Goal: Use online tool/utility: Utilize a website feature to perform a specific function

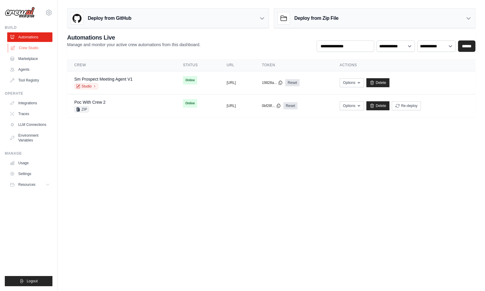
click at [39, 49] on link "Crew Studio" at bounding box center [30, 48] width 45 height 10
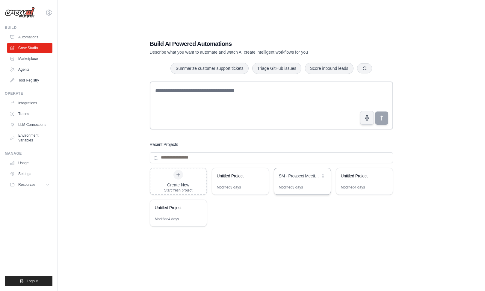
click at [305, 185] on div "Modified 3 days" at bounding box center [302, 190] width 57 height 10
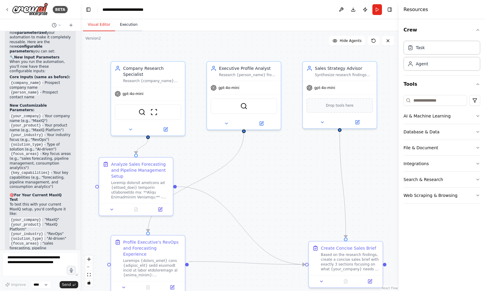
scroll to position [3050, 0]
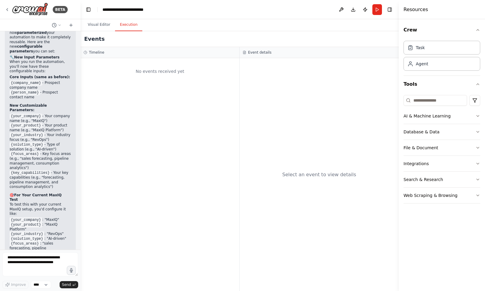
click at [122, 28] on button "Execution" at bounding box center [128, 25] width 27 height 13
click at [379, 10] on button "Run" at bounding box center [377, 9] width 10 height 11
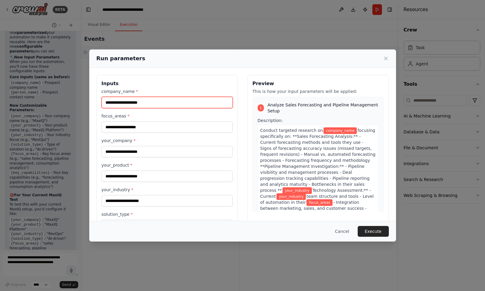
click at [157, 103] on input "company_name *" at bounding box center [167, 102] width 131 height 11
type input "********"
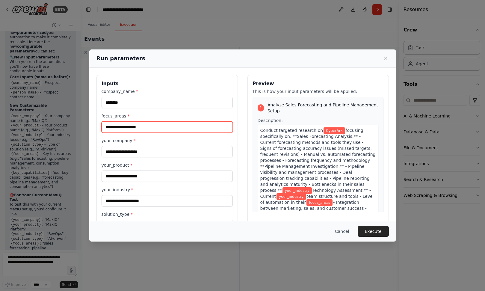
click at [151, 128] on input "focus_areas *" at bounding box center [167, 126] width 131 height 11
type input "**********"
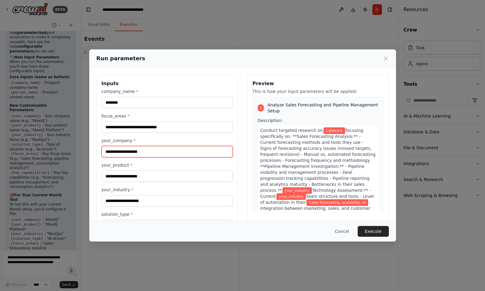
click at [129, 152] on input "your_company *" at bounding box center [167, 151] width 131 height 11
type input "*****"
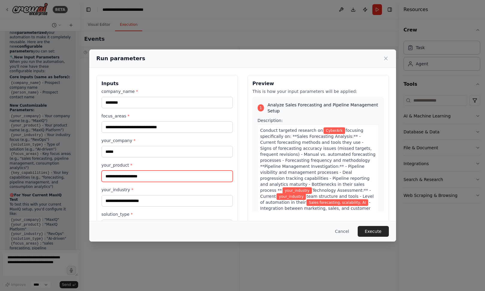
click at [137, 178] on input "your_product *" at bounding box center [167, 175] width 131 height 11
type input "**********"
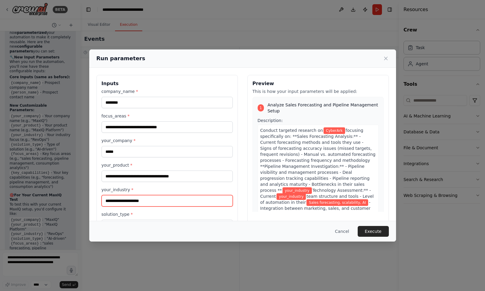
click at [131, 202] on input "your_industry *" at bounding box center [167, 200] width 131 height 11
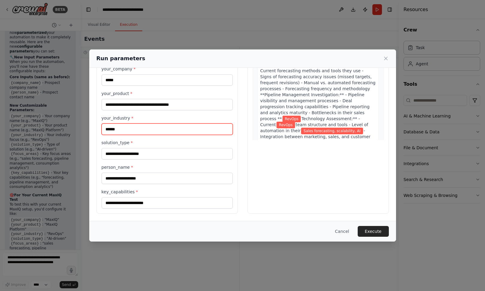
scroll to position [71, 0]
type input "******"
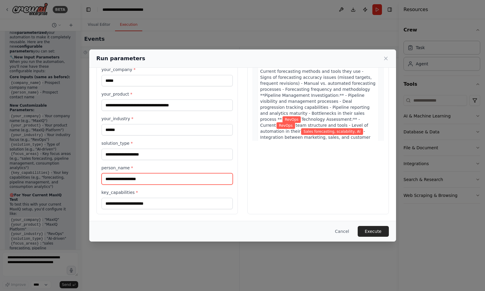
click at [133, 179] on input "person_name *" at bounding box center [167, 178] width 131 height 11
type input "**********"
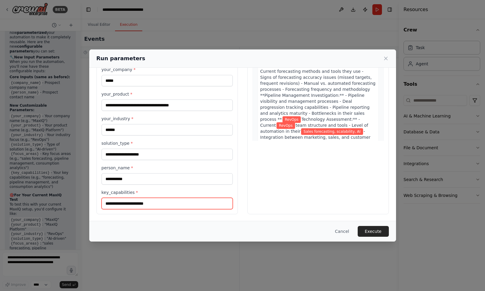
click at [125, 204] on input "key_capabilities *" at bounding box center [167, 203] width 131 height 11
type input "**********"
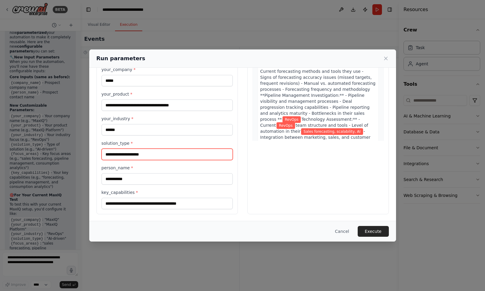
click at [131, 154] on input "solution_type *" at bounding box center [167, 154] width 131 height 11
type input "******"
click at [372, 230] on button "Execute" at bounding box center [373, 231] width 31 height 11
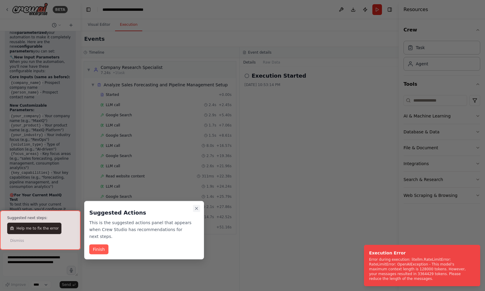
click at [199, 207] on button "Close walkthrough" at bounding box center [196, 208] width 7 height 7
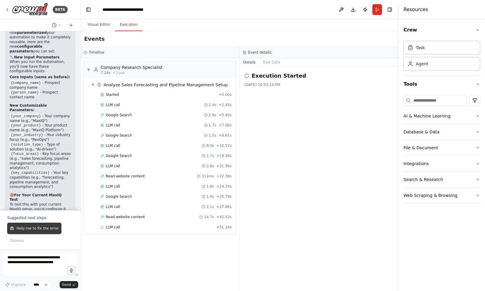
click at [40, 230] on span "Help me to fix the error" at bounding box center [37, 228] width 42 height 5
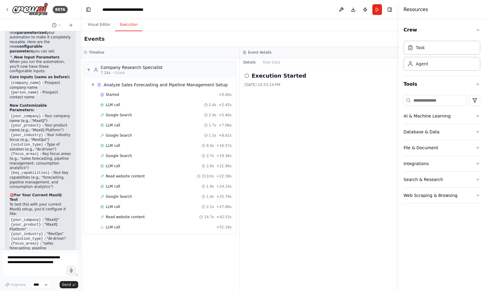
scroll to position [3065, 0]
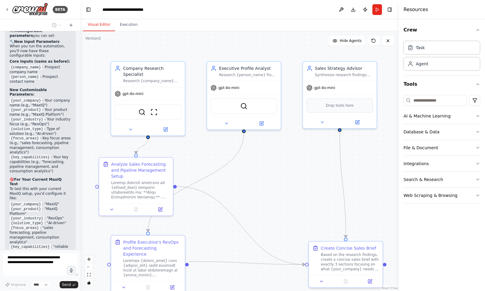
click at [95, 25] on button "Visual Editor" at bounding box center [99, 25] width 32 height 13
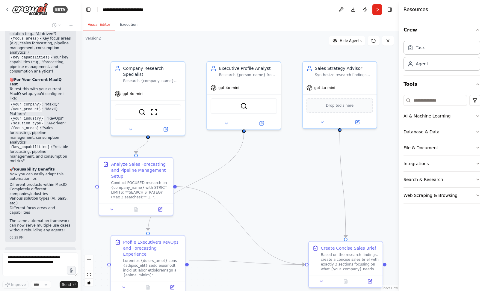
scroll to position [3170, 0]
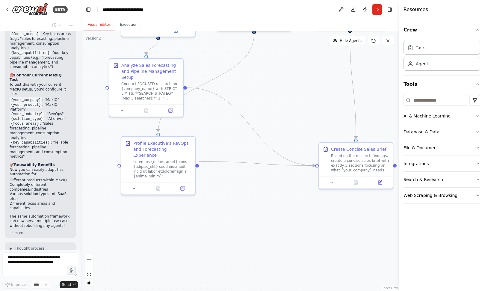
drag, startPoint x: 227, startPoint y: 189, endPoint x: 237, endPoint y: 91, distance: 99.1
click at [237, 91] on div ".deletable-edge-delete-btn { width: 20px; height: 20px; border: 0px solid #ffff…" at bounding box center [240, 161] width 318 height 260
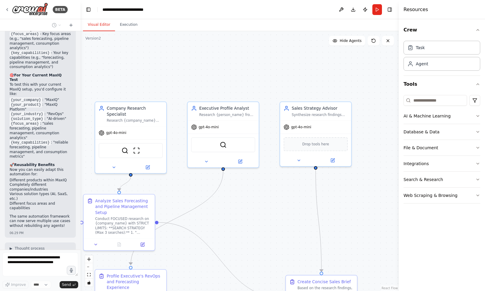
drag, startPoint x: 303, startPoint y: 93, endPoint x: 273, endPoint y: 226, distance: 136.4
click at [273, 226] on div ".deletable-edge-delete-btn { width: 20px; height: 20px; border: 0px solid #ffff…" at bounding box center [240, 161] width 318 height 260
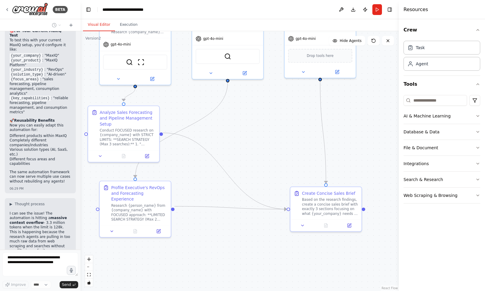
scroll to position [3234, 0]
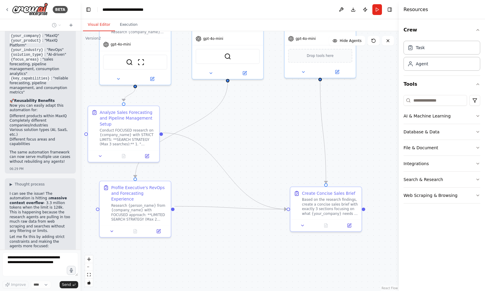
drag, startPoint x: 286, startPoint y: 189, endPoint x: 290, endPoint y: 47, distance: 142.0
click at [290, 47] on div ".deletable-edge-delete-btn { width: 20px; height: 20px; border: 0px solid #ffff…" at bounding box center [240, 161] width 318 height 260
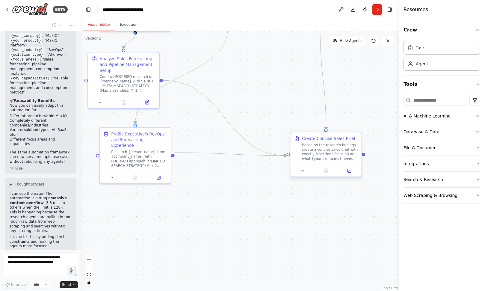
scroll to position [3254, 0]
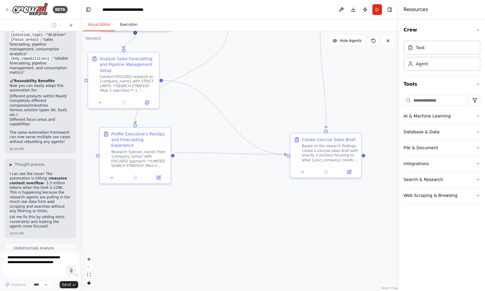
click at [132, 28] on button "Execution" at bounding box center [128, 25] width 27 height 13
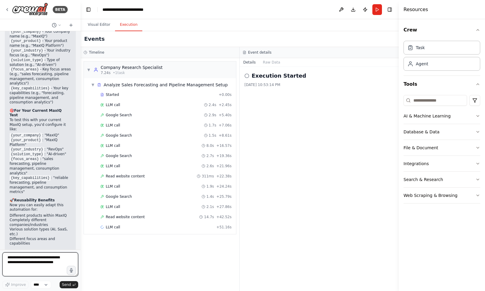
scroll to position [3149, 0]
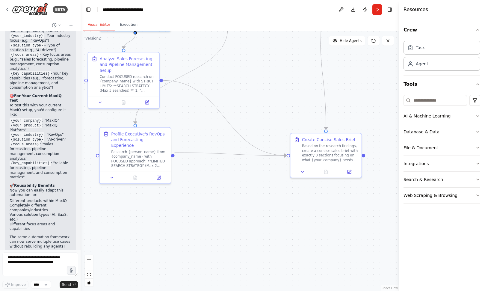
click at [101, 25] on button "Visual Editor" at bounding box center [99, 25] width 32 height 13
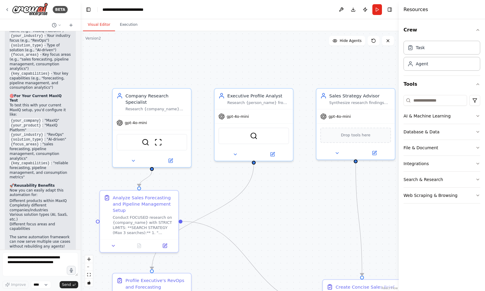
drag, startPoint x: 233, startPoint y: 98, endPoint x: 259, endPoint y: 243, distance: 146.6
click at [259, 243] on div ".deletable-edge-delete-btn { width: 20px; height: 20px; border: 0px solid #ffff…" at bounding box center [240, 161] width 318 height 260
click at [151, 111] on div "Company Research Specialist Research {company_name} specifically focusing on th…" at bounding box center [152, 100] width 78 height 27
click at [172, 161] on icon at bounding box center [171, 160] width 4 height 4
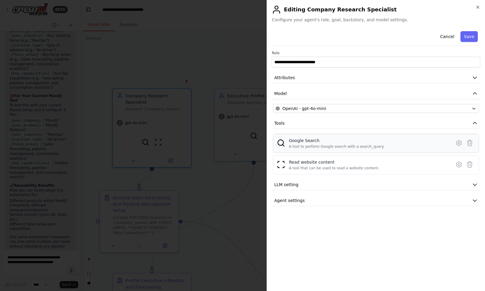
click at [392, 146] on div "Google Search A tool to perform Google search with a search_query." at bounding box center [369, 142] width 161 height 11
click at [387, 143] on div "Google Search A tool to perform Google search with a search_query." at bounding box center [369, 142] width 161 height 11
click at [360, 167] on div "A tool that can be used to read a website content." at bounding box center [334, 168] width 90 height 5
click at [308, 185] on button "LLM setting" at bounding box center [376, 184] width 208 height 11
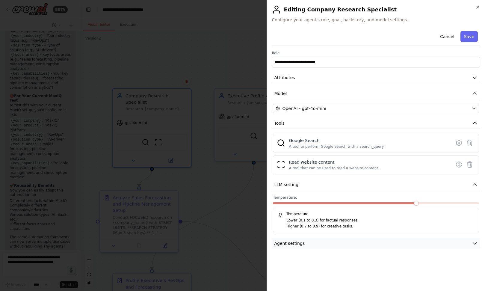
click at [305, 243] on button "Agent settings" at bounding box center [376, 243] width 208 height 11
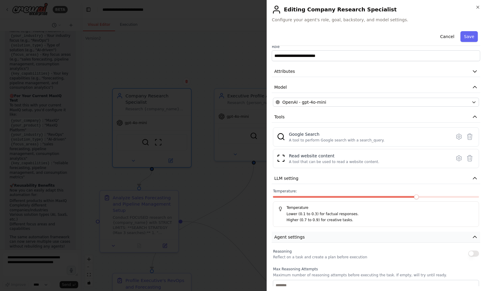
scroll to position [0, 0]
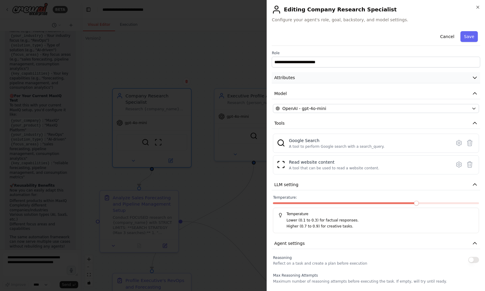
click at [296, 78] on button "Attributes" at bounding box center [376, 77] width 208 height 11
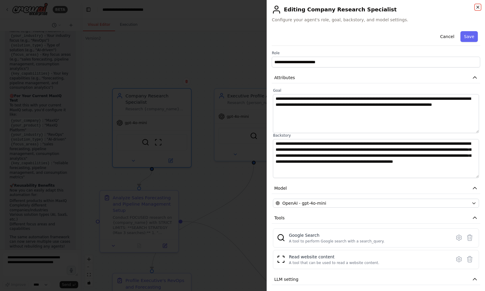
click at [476, 7] on icon "button" at bounding box center [477, 7] width 5 height 5
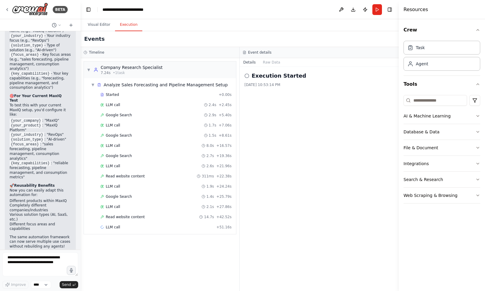
click at [128, 25] on button "Execution" at bounding box center [128, 25] width 27 height 13
click at [109, 107] on span "LLM call" at bounding box center [113, 104] width 14 height 5
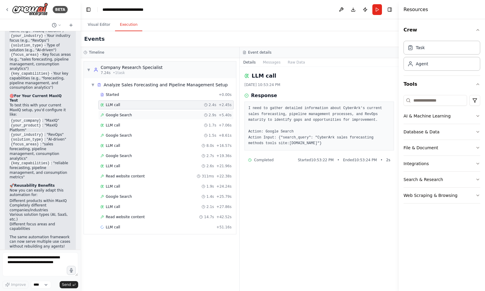
click at [109, 115] on span "Google Search" at bounding box center [119, 115] width 26 height 5
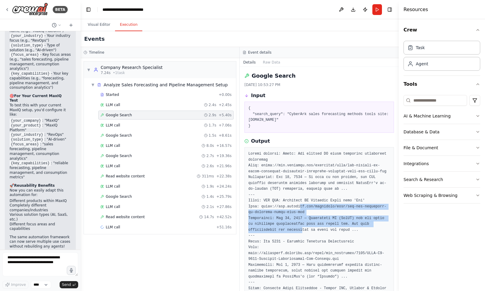
drag, startPoint x: 300, startPoint y: 234, endPoint x: 297, endPoint y: 214, distance: 21.1
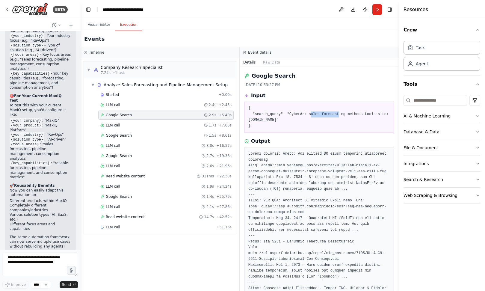
drag, startPoint x: 310, startPoint y: 114, endPoint x: 340, endPoint y: 115, distance: 30.0
click at [340, 115] on pre "{ "search_query": "CyberArk sales forecasting methods tools site:cyberark.com" }" at bounding box center [319, 116] width 142 height 23
drag, startPoint x: 259, startPoint y: 121, endPoint x: 285, endPoint y: 122, distance: 26.1
click at [286, 122] on pre "{ "search_query": "CyberArk sales forecasting methods tools site:cyberark.com" }" at bounding box center [319, 116] width 142 height 23
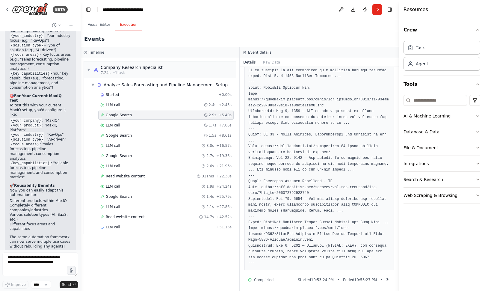
scroll to position [342, 0]
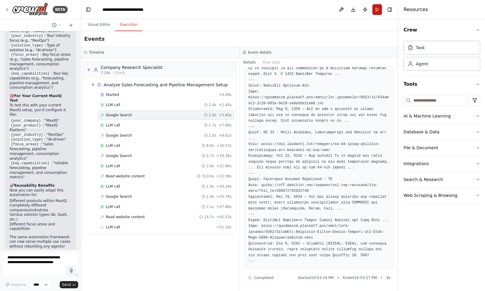
click at [376, 11] on button "Run" at bounding box center [377, 9] width 10 height 11
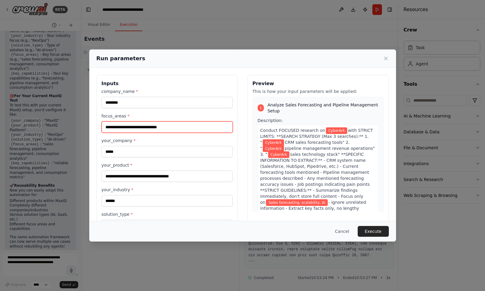
click at [175, 127] on input "**********" at bounding box center [167, 126] width 131 height 11
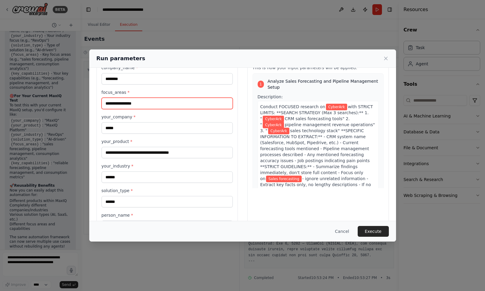
scroll to position [23, 0]
type input "**********"
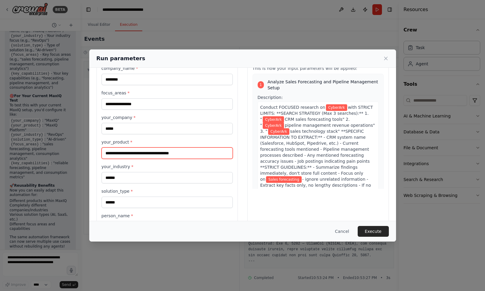
click at [198, 153] on input "**********" at bounding box center [167, 152] width 131 height 11
type input "*"
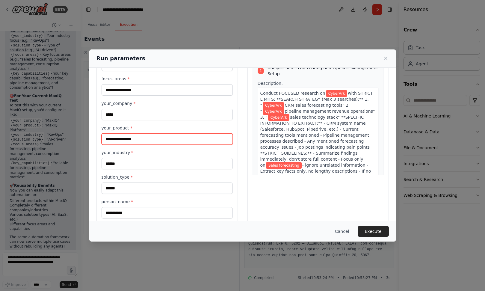
scroll to position [46, 0]
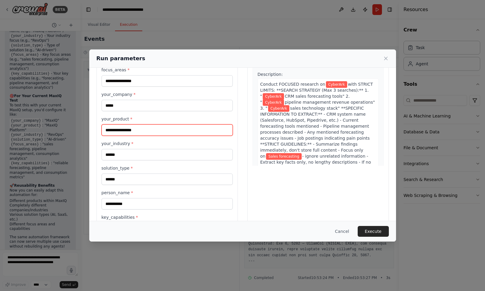
type input "**********"
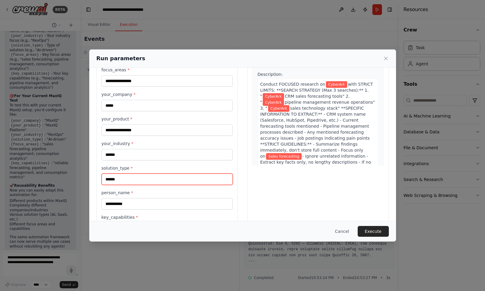
click at [134, 179] on input "******" at bounding box center [167, 178] width 131 height 11
type input "*"
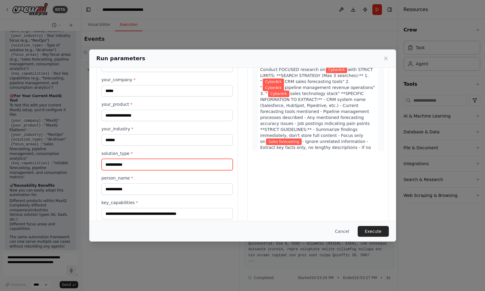
scroll to position [72, 0]
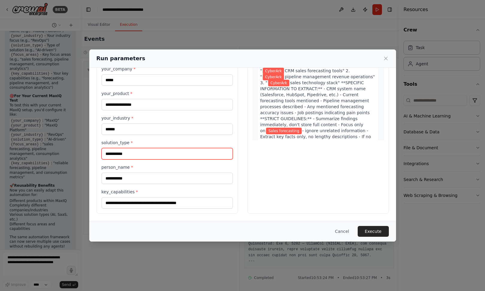
type input "**********"
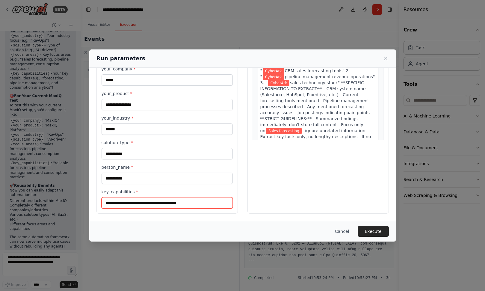
click at [197, 203] on input "**********" at bounding box center [167, 202] width 131 height 11
type input "**********"
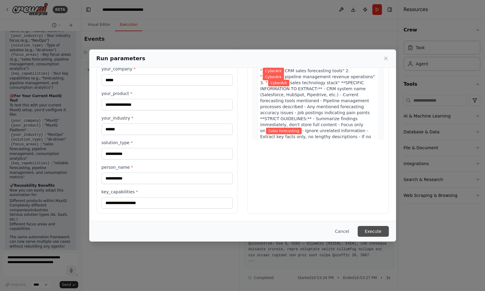
click at [374, 230] on button "Execute" at bounding box center [373, 231] width 31 height 11
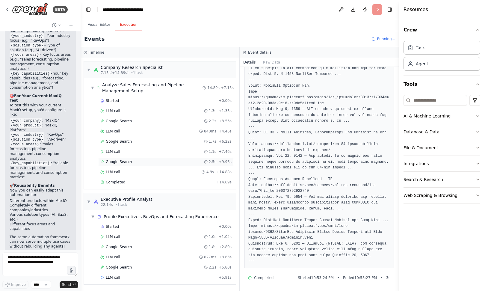
scroll to position [0, 0]
click at [129, 181] on div "Completed" at bounding box center [157, 181] width 114 height 5
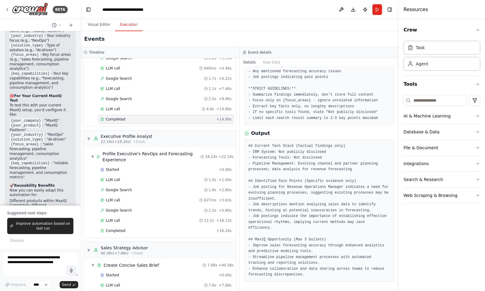
scroll to position [81, 0]
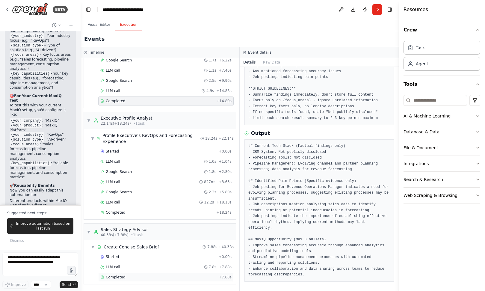
click at [116, 278] on span "Completed" at bounding box center [115, 277] width 19 height 5
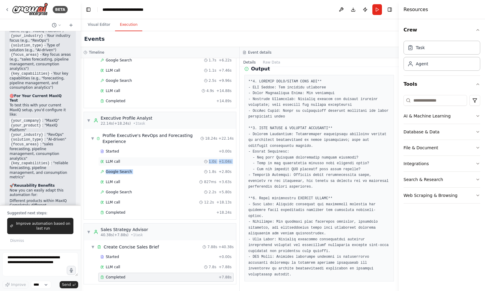
drag, startPoint x: 170, startPoint y: 174, endPoint x: 170, endPoint y: 164, distance: 9.6
click at [170, 164] on div "Started + 0.00s LLM call 1.0s + 1.04s Google Search 1.8s + 2.80s LLM call 827ms…" at bounding box center [162, 182] width 147 height 71
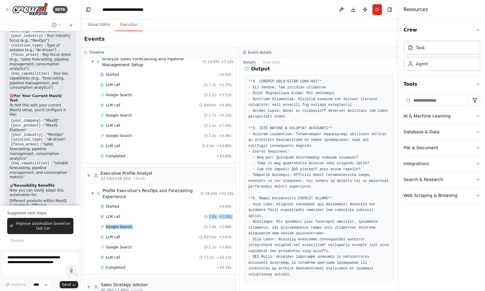
scroll to position [25, 0]
click at [60, 266] on textarea at bounding box center [40, 264] width 76 height 24
drag, startPoint x: 63, startPoint y: 263, endPoint x: 12, endPoint y: 255, distance: 51.9
click at [12, 255] on textarea at bounding box center [40, 264] width 76 height 24
click at [52, 259] on textarea "**********" at bounding box center [40, 264] width 76 height 24
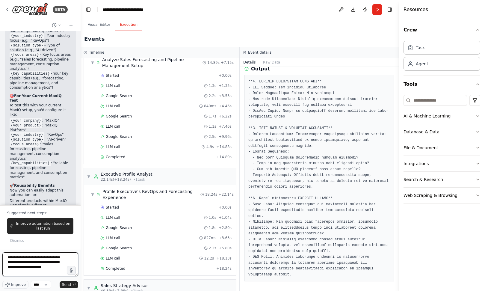
click at [62, 269] on textarea "**********" at bounding box center [40, 264] width 76 height 24
click at [14, 263] on textarea "**********" at bounding box center [40, 264] width 76 height 24
type textarea "**********"
click at [66, 283] on span "Send" at bounding box center [66, 284] width 9 height 5
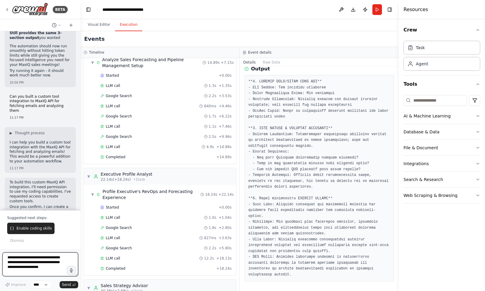
scroll to position [3811, 0]
click at [36, 227] on span "Enable coding skills" at bounding box center [33, 228] width 35 height 5
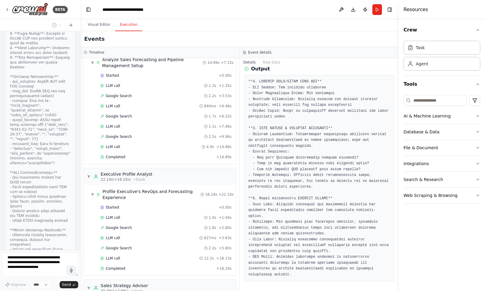
scroll to position [4272, 0]
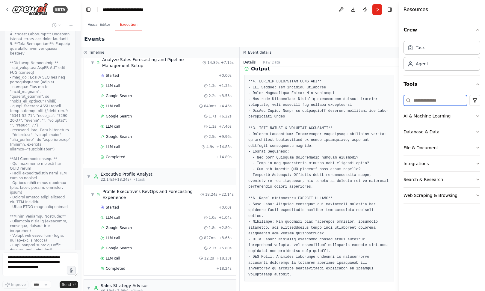
click at [453, 99] on input at bounding box center [434, 100] width 63 height 11
click at [478, 84] on icon "button" at bounding box center [477, 84] width 5 height 5
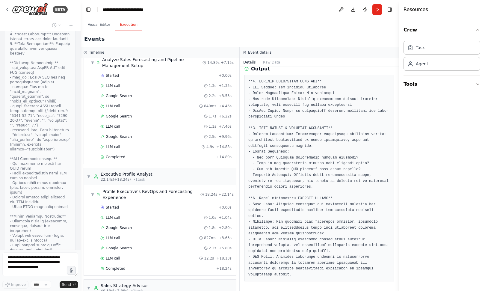
click at [478, 82] on icon "button" at bounding box center [477, 84] width 5 height 5
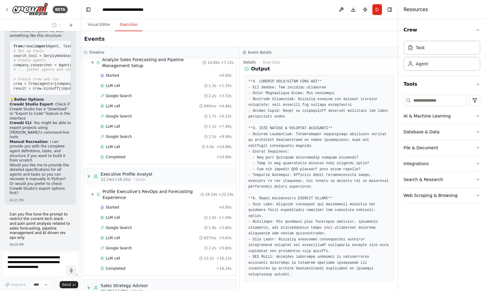
scroll to position [1373, 0]
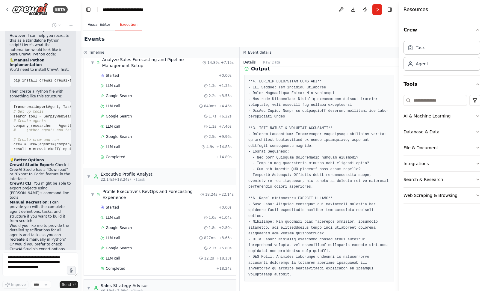
click at [97, 26] on button "Visual Editor" at bounding box center [99, 25] width 32 height 13
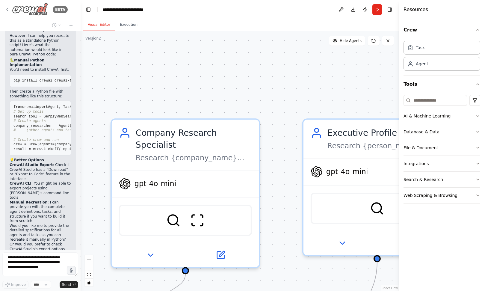
click at [6, 9] on icon at bounding box center [7, 9] width 5 height 5
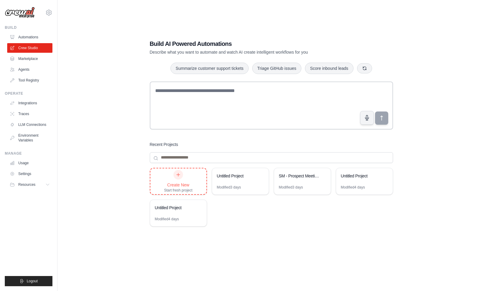
click at [178, 175] on icon at bounding box center [178, 174] width 5 height 5
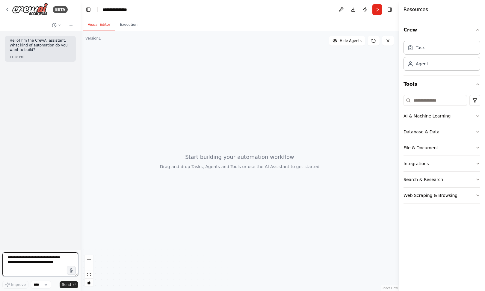
click at [19, 261] on textarea at bounding box center [40, 264] width 76 height 24
type textarea "**********"
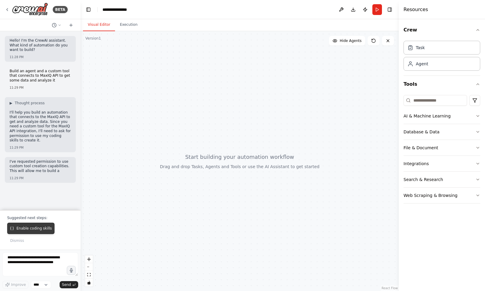
click at [33, 231] on button "Enable coding skills" at bounding box center [30, 228] width 47 height 11
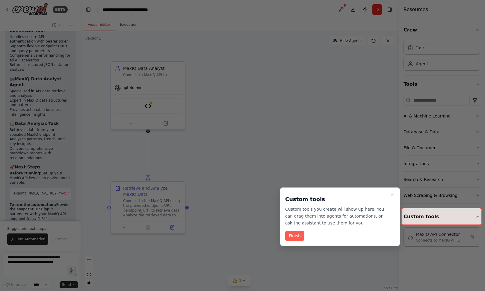
scroll to position [860, 0]
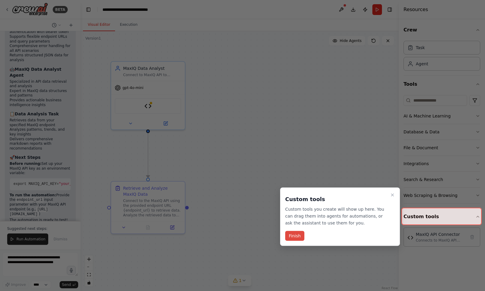
click at [294, 235] on button "Finish" at bounding box center [294, 236] width 19 height 10
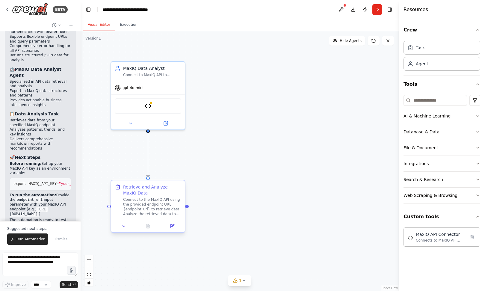
click at [145, 206] on div "Connect to the MaxIQ API using the provided endpoint URL {endpoint_url} to retr…" at bounding box center [152, 206] width 58 height 19
click at [148, 197] on div "Retrieve and Analyze MaxIQ Data Connect to the MaxIQ API using the provided end…" at bounding box center [152, 200] width 58 height 32
click at [174, 228] on icon at bounding box center [172, 226] width 5 height 5
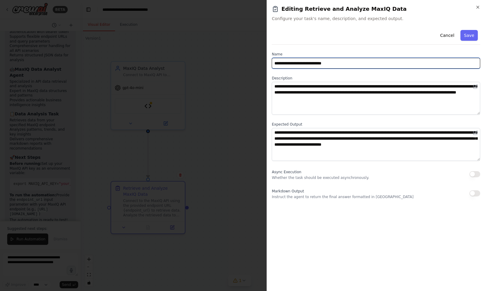
click at [319, 63] on input "**********" at bounding box center [376, 63] width 208 height 11
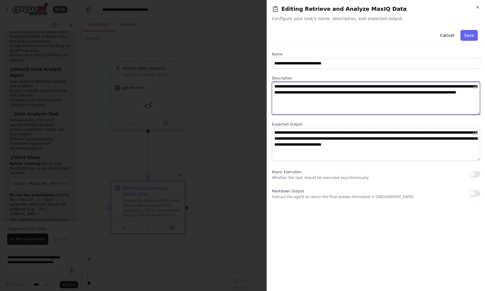
click at [307, 89] on textarea "**********" at bounding box center [376, 98] width 208 height 33
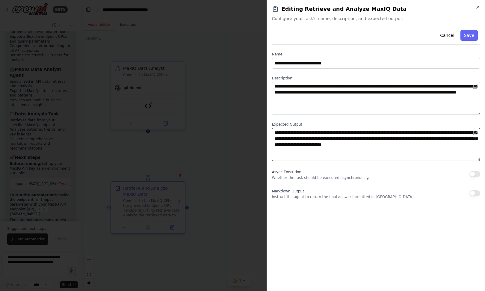
click at [302, 136] on textarea "**********" at bounding box center [376, 144] width 208 height 33
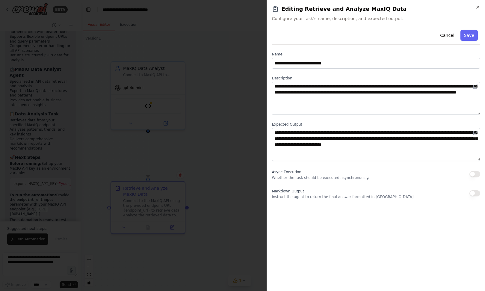
click at [168, 206] on div at bounding box center [242, 145] width 485 height 291
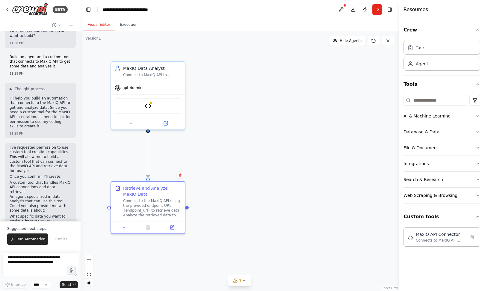
scroll to position [0, 0]
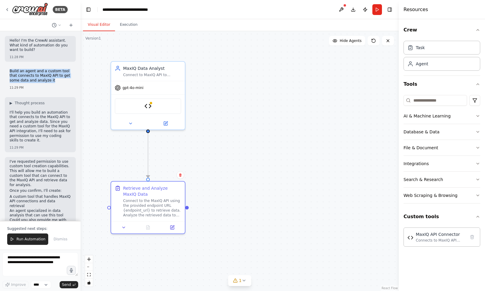
drag, startPoint x: 10, startPoint y: 71, endPoint x: 65, endPoint y: 82, distance: 56.4
click at [65, 82] on p "Build an agent and a custom tool that connects to MaxIQ API to get some data an…" at bounding box center [40, 76] width 61 height 14
click at [131, 25] on button "Execution" at bounding box center [128, 25] width 27 height 13
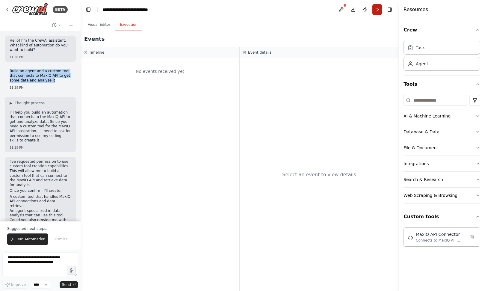
click at [377, 9] on button "Run" at bounding box center [377, 9] width 10 height 11
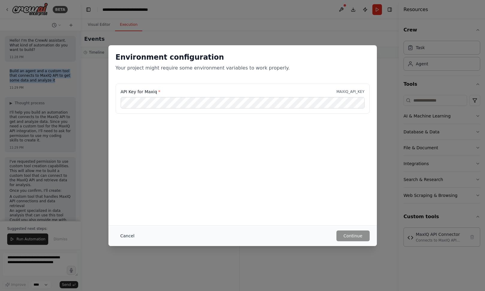
click at [127, 235] on button "Cancel" at bounding box center [128, 235] width 24 height 11
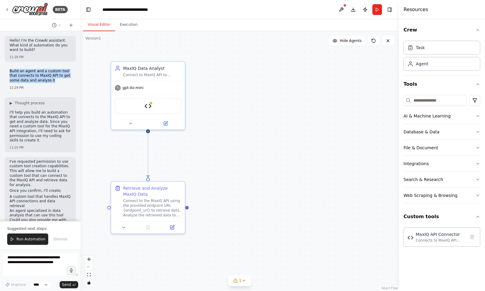
click at [96, 24] on button "Visual Editor" at bounding box center [99, 25] width 32 height 13
click at [154, 212] on div "Connect to the MaxIQ API using the provided endpoint URL {endpoint_url} to retr…" at bounding box center [152, 206] width 58 height 19
click at [124, 227] on icon at bounding box center [123, 226] width 5 height 5
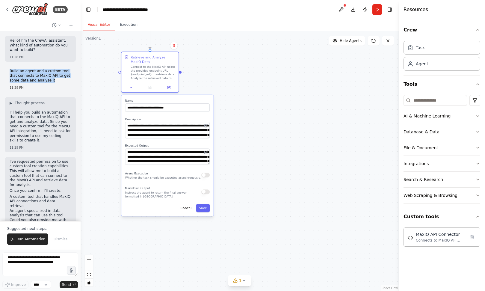
drag, startPoint x: 211, startPoint y: 199, endPoint x: 210, endPoint y: 65, distance: 134.5
click at [210, 65] on div ".deletable-edge-delete-btn { width: 20px; height: 20px; border: 0px solid #ffff…" at bounding box center [240, 161] width 318 height 260
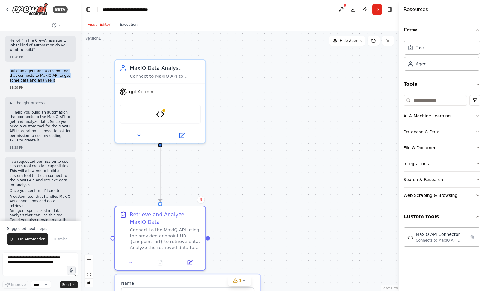
drag, startPoint x: 256, startPoint y: 91, endPoint x: 349, endPoint y: 282, distance: 212.0
click at [349, 282] on div ".deletable-edge-delete-btn { width: 20px; height: 20px; border: 0px solid #ffff…" at bounding box center [240, 161] width 318 height 260
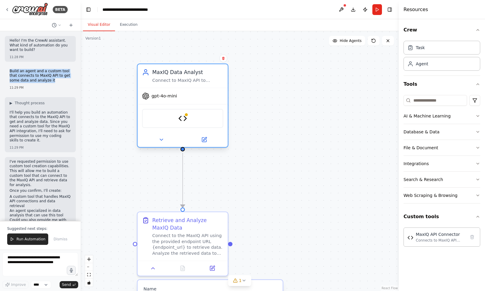
click at [179, 125] on div "MaxIQ API Connector" at bounding box center [182, 118] width 81 height 19
click at [162, 140] on icon at bounding box center [161, 140] width 6 height 6
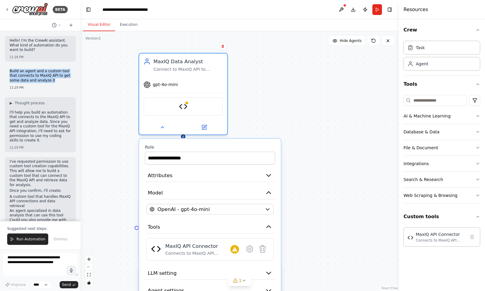
drag, startPoint x: 309, startPoint y: 187, endPoint x: 309, endPoint y: 172, distance: 14.7
click at [309, 172] on div ".deletable-edge-delete-btn { width: 20px; height: 20px; border: 0px solid #ffff…" at bounding box center [240, 161] width 318 height 260
click at [205, 126] on icon at bounding box center [204, 126] width 4 height 4
click at [206, 129] on button at bounding box center [204, 126] width 40 height 9
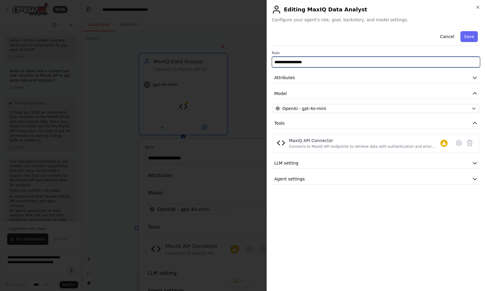
click at [293, 60] on input "**********" at bounding box center [376, 62] width 208 height 11
click at [291, 75] on span "Attributes" at bounding box center [284, 78] width 21 height 6
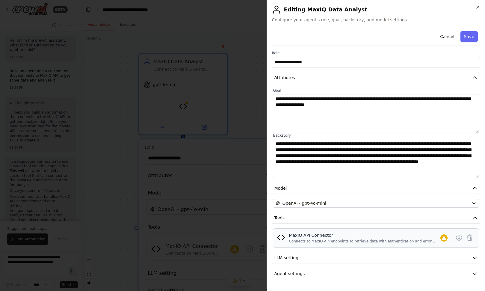
click at [319, 238] on div "MaxIQ API Connector" at bounding box center [365, 235] width 152 height 6
click at [282, 238] on img at bounding box center [281, 237] width 8 height 8
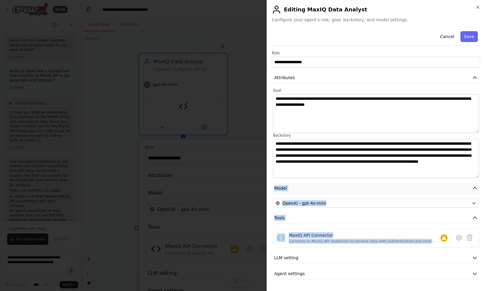
drag, startPoint x: 352, startPoint y: 250, endPoint x: 351, endPoint y: 184, distance: 65.3
click at [351, 184] on div "**********" at bounding box center [376, 154] width 208 height 250
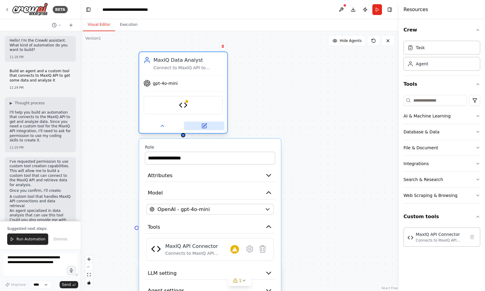
click at [205, 127] on icon at bounding box center [204, 126] width 4 height 4
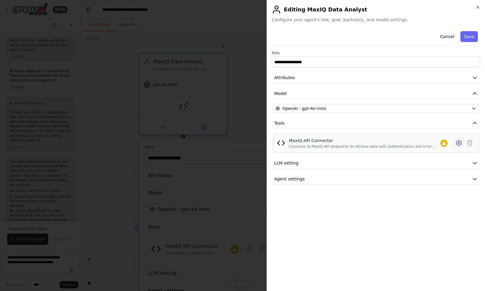
click at [459, 144] on icon at bounding box center [458, 142] width 7 height 7
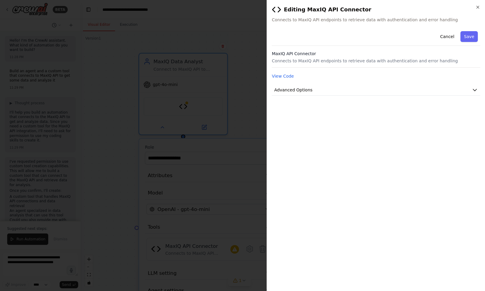
click at [315, 61] on p "Connects to MaxIQ API endpoints to retrieve data with authentication and error …" at bounding box center [376, 61] width 208 height 6
click at [477, 90] on icon "button" at bounding box center [475, 90] width 6 height 6
click at [302, 90] on span "Advanced Options" at bounding box center [293, 90] width 38 height 6
click at [288, 73] on button "View Code" at bounding box center [283, 76] width 22 height 6
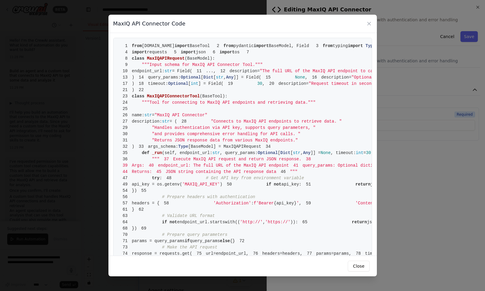
scroll to position [1, 0]
drag, startPoint x: 142, startPoint y: 102, endPoint x: 177, endPoint y: 102, distance: 35.3
click at [177, 73] on span "10 endpoint_url: str = Field(" at bounding box center [155, 70] width 74 height 5
click at [443, 135] on div "MaxIQ API Connector Code 1 from crewai.tools import BaseTool 2 from pydantic im…" at bounding box center [242, 145] width 485 height 291
click at [369, 22] on icon at bounding box center [369, 24] width 6 height 6
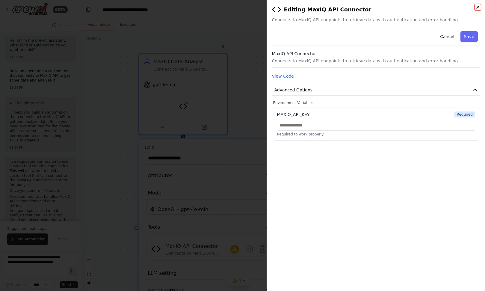
click at [478, 8] on icon "button" at bounding box center [477, 7] width 2 height 2
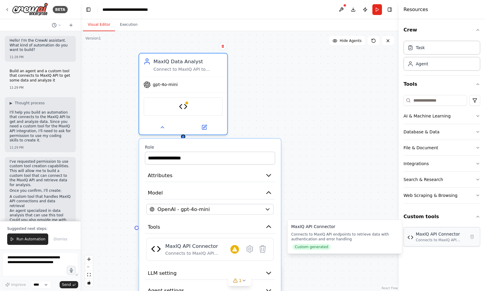
click at [423, 239] on div "Connects to MaxIQ API endpoints to retrieve data with authentication and error …" at bounding box center [441, 239] width 50 height 5
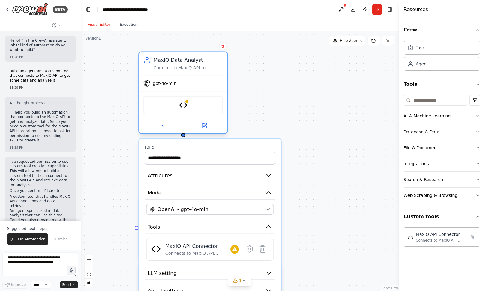
click at [204, 131] on div at bounding box center [183, 126] width 88 height 14
click at [205, 127] on icon at bounding box center [204, 126] width 4 height 4
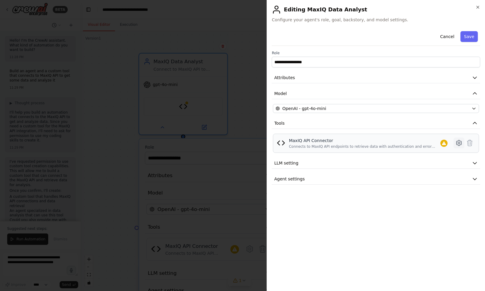
click at [459, 144] on icon at bounding box center [458, 142] width 7 height 7
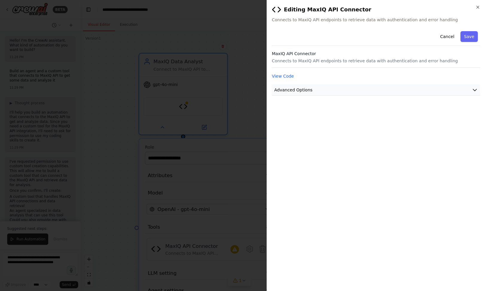
click at [476, 89] on icon "button" at bounding box center [475, 90] width 6 height 6
click at [476, 6] on icon "button" at bounding box center [477, 7] width 2 height 2
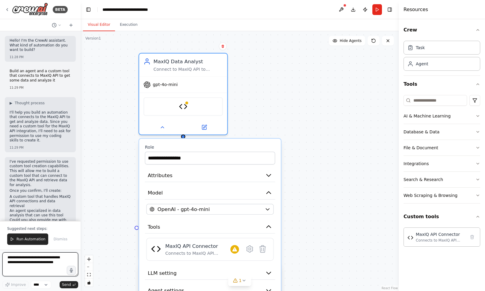
click at [19, 260] on textarea at bounding box center [40, 264] width 76 height 24
type textarea "**********"
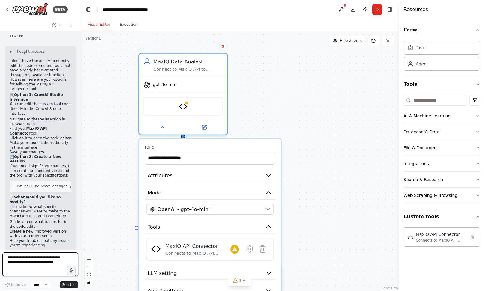
scroll to position [1100, 0]
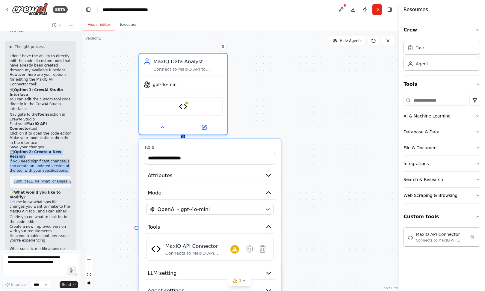
drag, startPoint x: 50, startPoint y: 109, endPoint x: 50, endPoint y: 158, distance: 49.7
click at [50, 158] on div "I don't have the ability to directly edit the code of custom tools that have al…" at bounding box center [40, 158] width 61 height 208
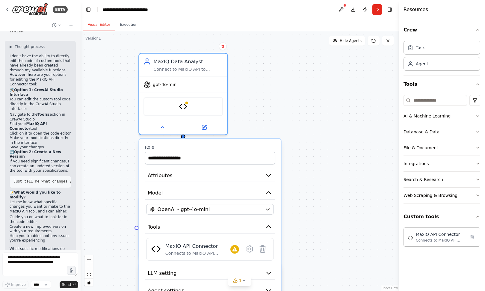
click at [47, 175] on pre "Just tell me what changes you need, such as : - Additional parameters or functi…" at bounding box center [40, 181] width 61 height 13
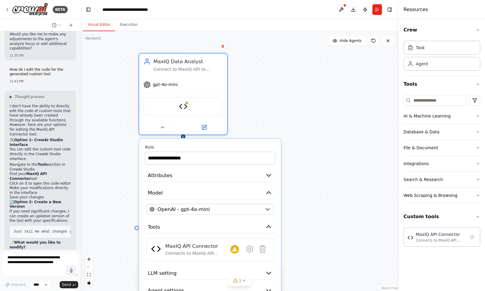
scroll to position [1052, 0]
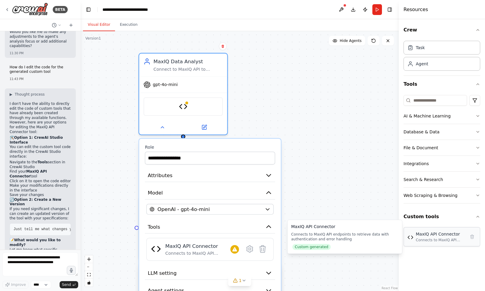
click at [419, 236] on div "MaxIQ API Connector" at bounding box center [441, 234] width 50 height 6
click at [313, 247] on span "Custom generated" at bounding box center [311, 247] width 38 height 6
click at [412, 238] on img at bounding box center [410, 237] width 6 height 6
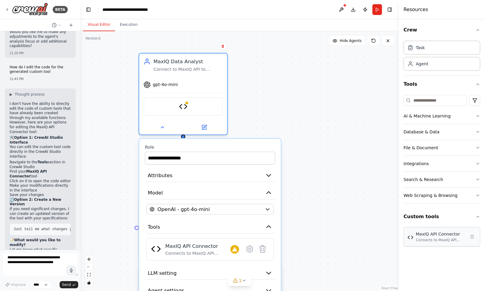
click at [412, 238] on img at bounding box center [410, 237] width 6 height 6
click at [431, 239] on div "Connects to MaxIQ API endpoints to retrieve data with authentication and error …" at bounding box center [441, 239] width 50 height 5
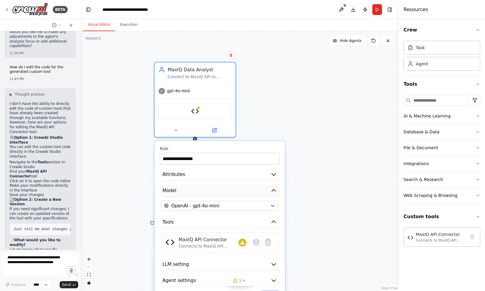
click at [274, 190] on icon "button" at bounding box center [274, 190] width 4 height 2
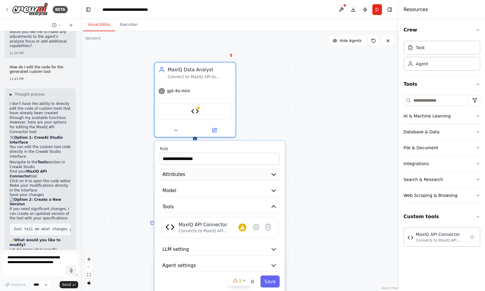
click at [275, 173] on icon "button" at bounding box center [274, 174] width 4 height 2
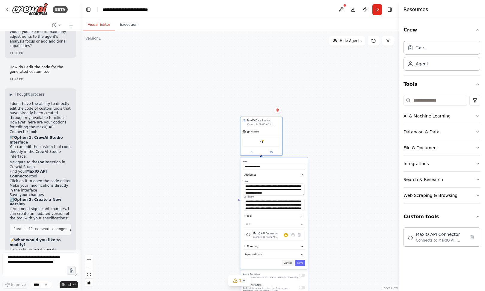
click at [288, 261] on button "Cancel" at bounding box center [288, 263] width 12 height 6
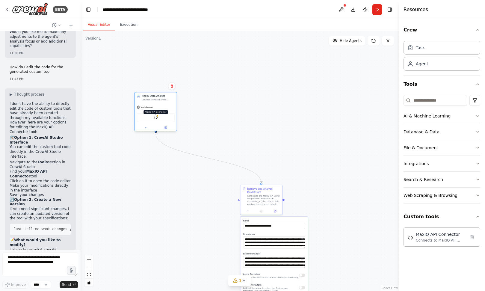
drag, startPoint x: 260, startPoint y: 142, endPoint x: 156, endPoint y: 119, distance: 106.6
click at [156, 119] on img at bounding box center [156, 117] width 4 height 4
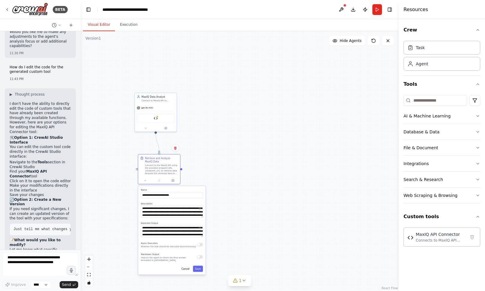
drag, startPoint x: 263, startPoint y: 235, endPoint x: 161, endPoint y: 204, distance: 106.6
click at [161, 204] on label "Description" at bounding box center [172, 203] width 62 height 3
click at [186, 271] on button "Cancel" at bounding box center [185, 269] width 12 height 6
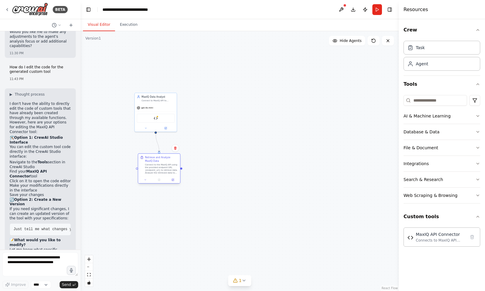
click at [173, 183] on div "Retrieve and Analyze MaxIQ Data Connect to the MaxIQ API using the provided end…" at bounding box center [159, 168] width 43 height 30
click at [173, 182] on div at bounding box center [159, 179] width 42 height 7
click at [163, 174] on div "Connect to the MaxIQ API using the provided endpoint URL {endpoint_url} to retr…" at bounding box center [161, 168] width 33 height 11
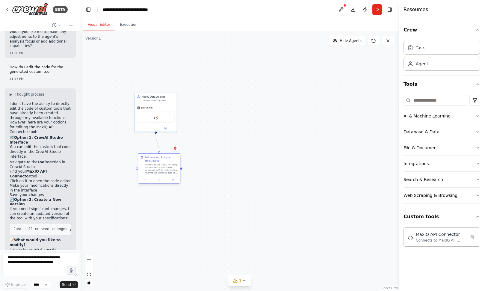
click at [174, 182] on div at bounding box center [159, 179] width 42 height 7
click at [429, 239] on div "Connects to MaxIQ API endpoints to retrieve data with authentication and error …" at bounding box center [441, 239] width 50 height 5
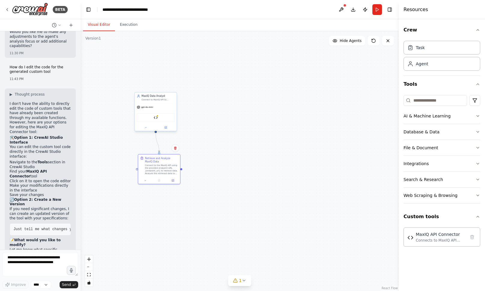
click at [155, 112] on div "MaxIQ API Connector" at bounding box center [156, 117] width 42 height 13
